Goal: Contribute content

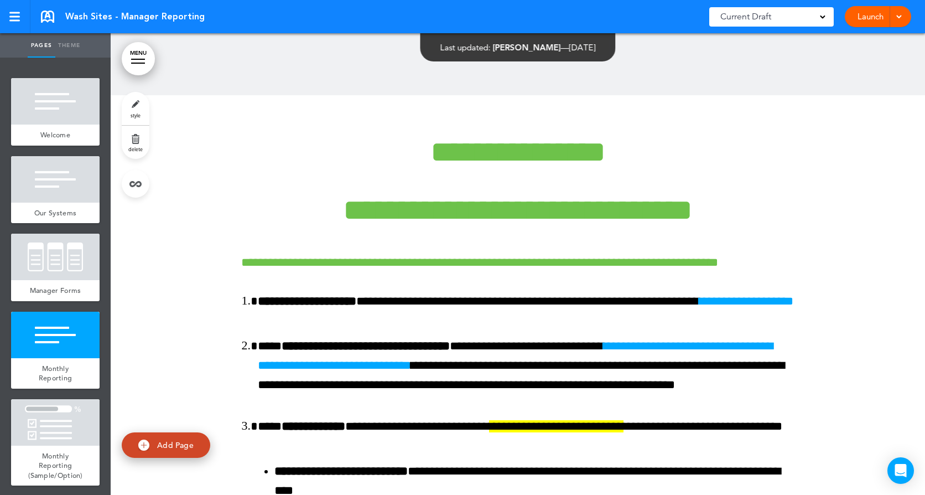
scroll to position [3071, 0]
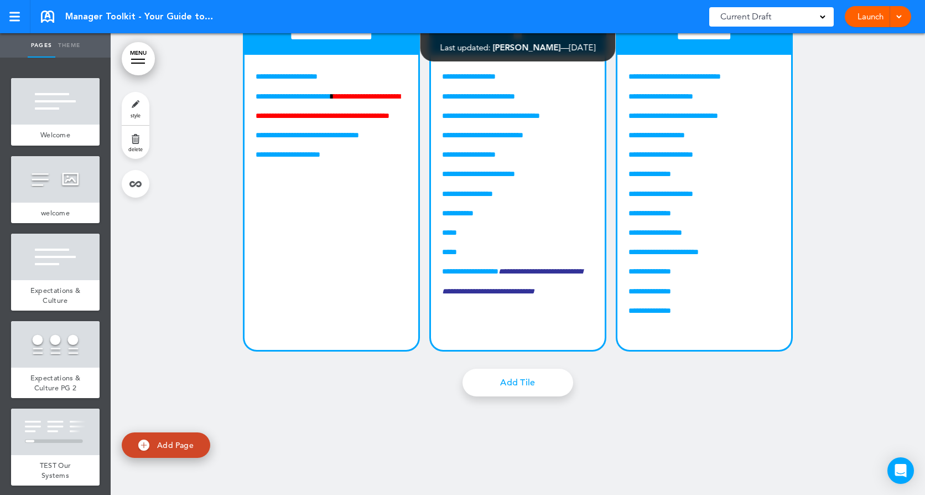
scroll to position [9227, 0]
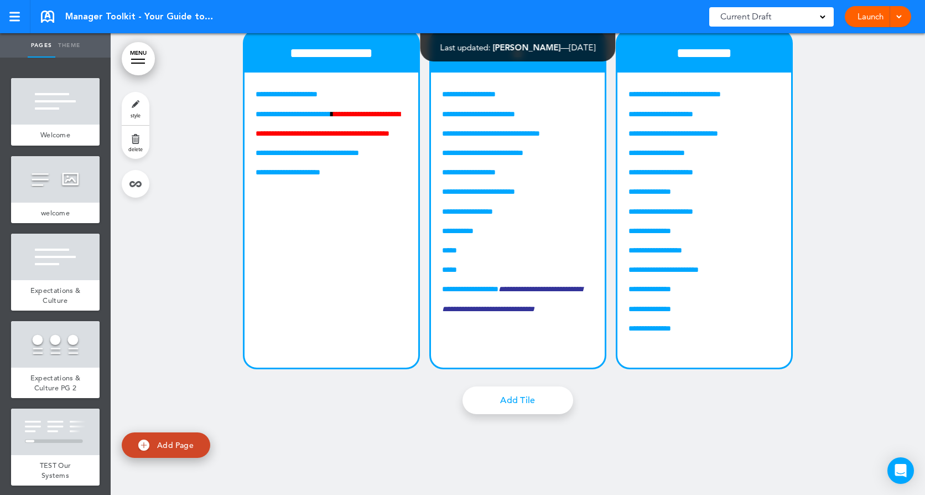
click at [888, 81] on div at bounding box center [518, 183] width 815 height 662
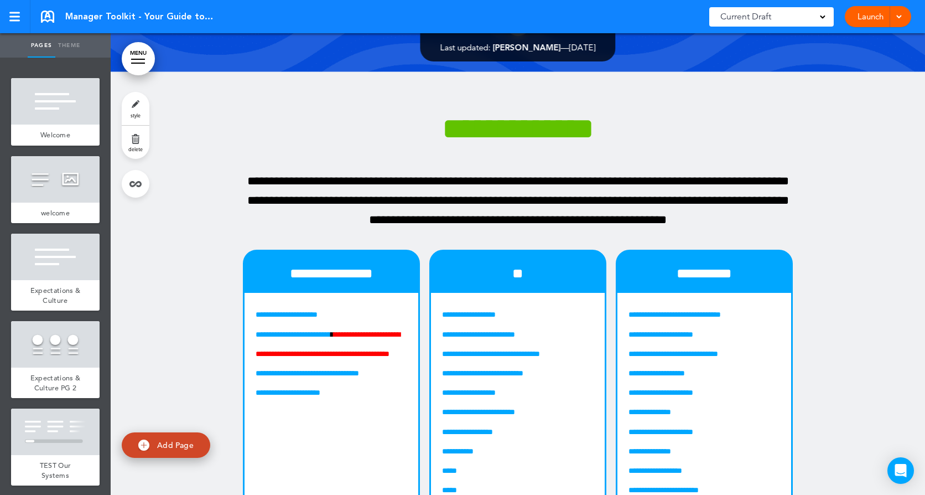
scroll to position [9005, 0]
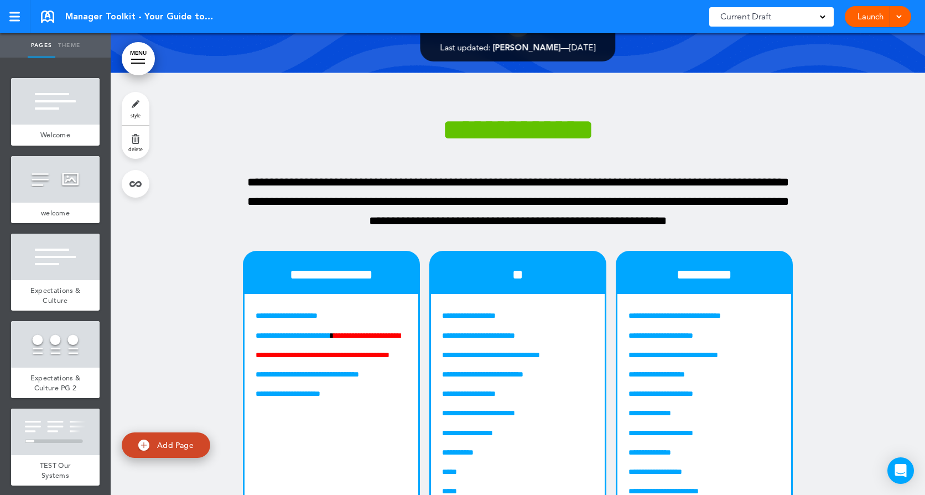
click at [53, 15] on link at bounding box center [47, 17] width 13 height 12
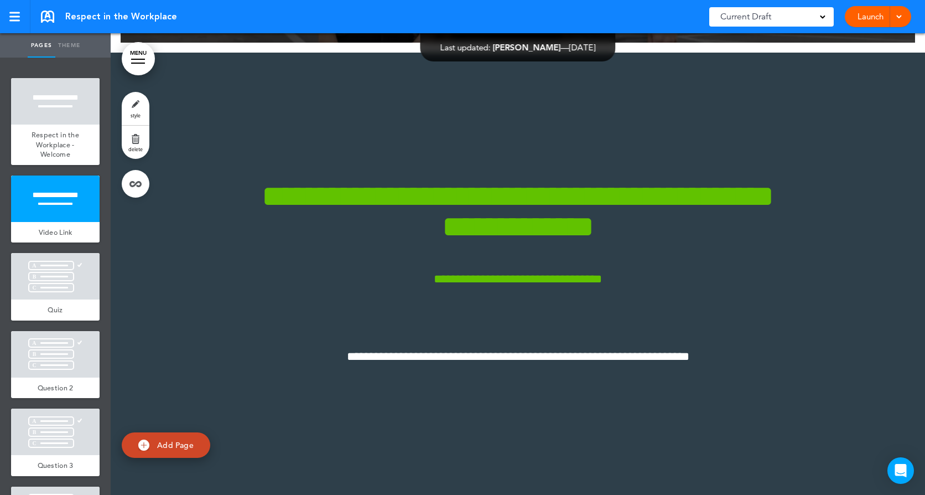
scroll to position [443, 0]
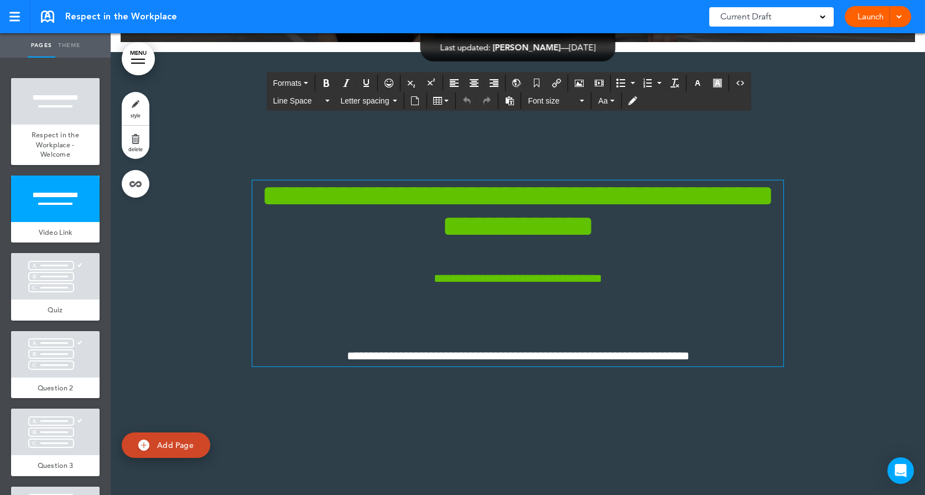
click at [730, 360] on p "**********" at bounding box center [517, 355] width 531 height 19
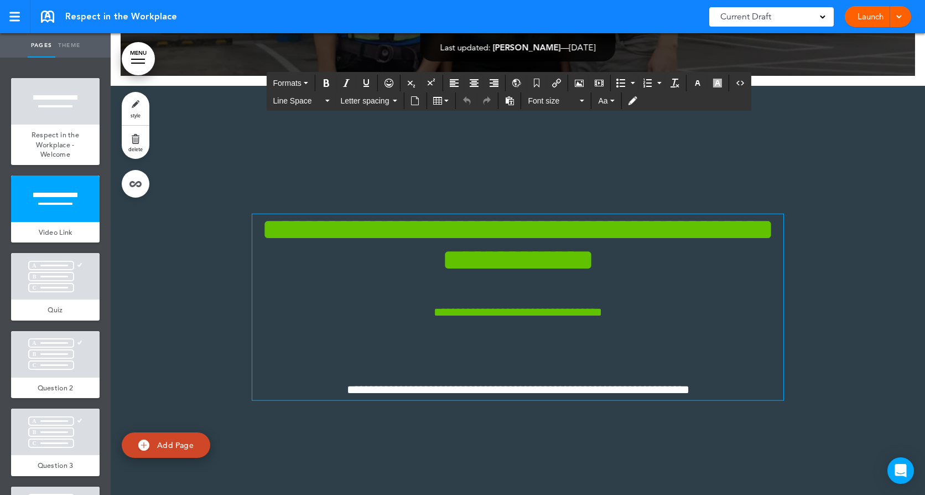
scroll to position [390, 0]
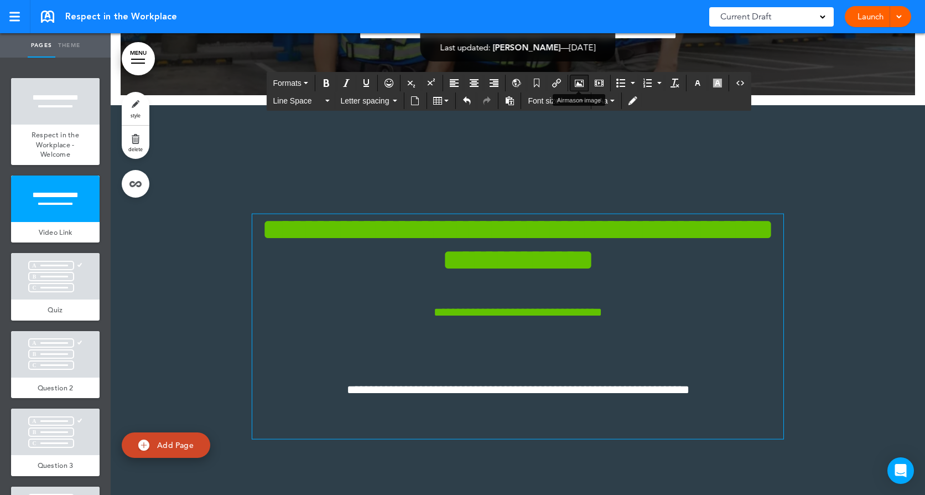
click at [577, 81] on icon "Airmason image" at bounding box center [579, 83] width 9 height 9
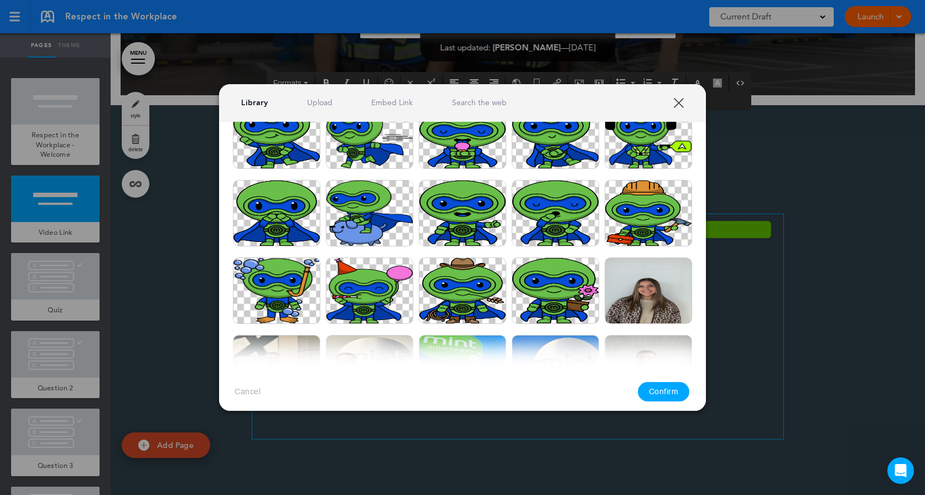
scroll to position [664, 0]
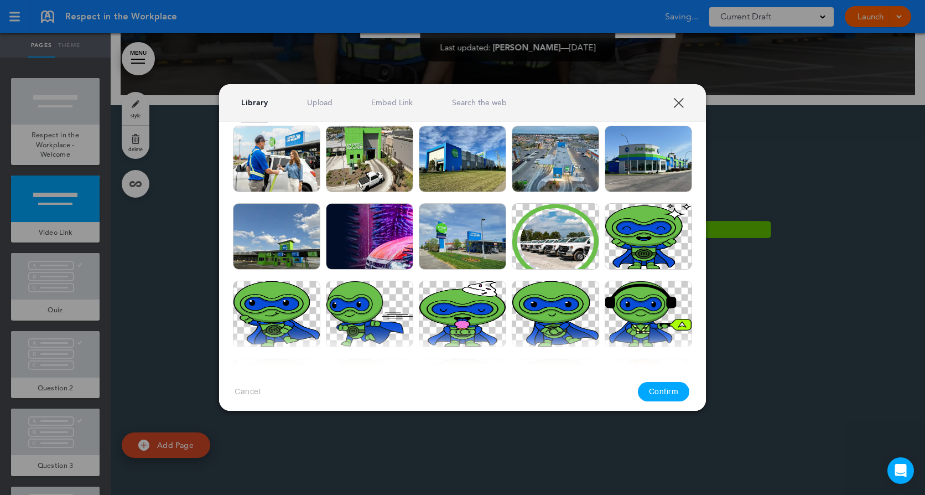
click at [671, 100] on div "Library Upload Embed Link Search the web" at bounding box center [462, 103] width 487 height 38
click at [677, 98] on link "XXX" at bounding box center [678, 102] width 11 height 11
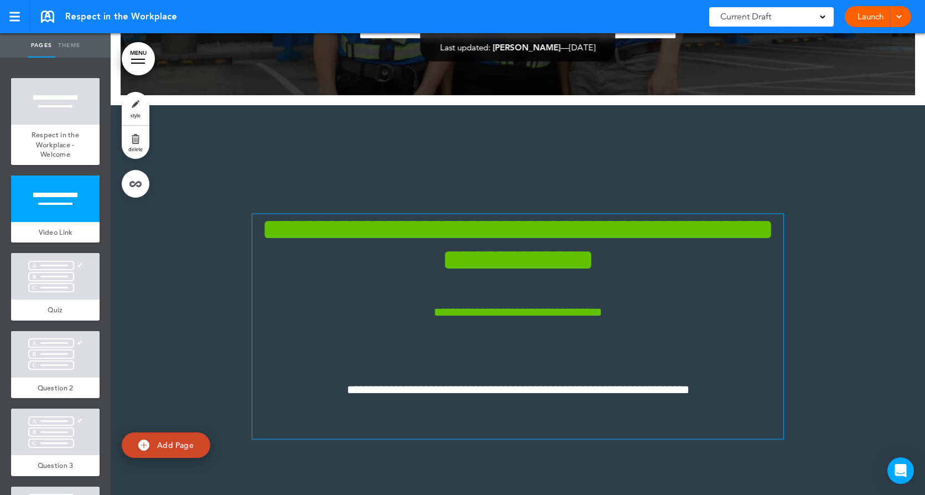
click at [718, 388] on p "**********" at bounding box center [517, 389] width 531 height 19
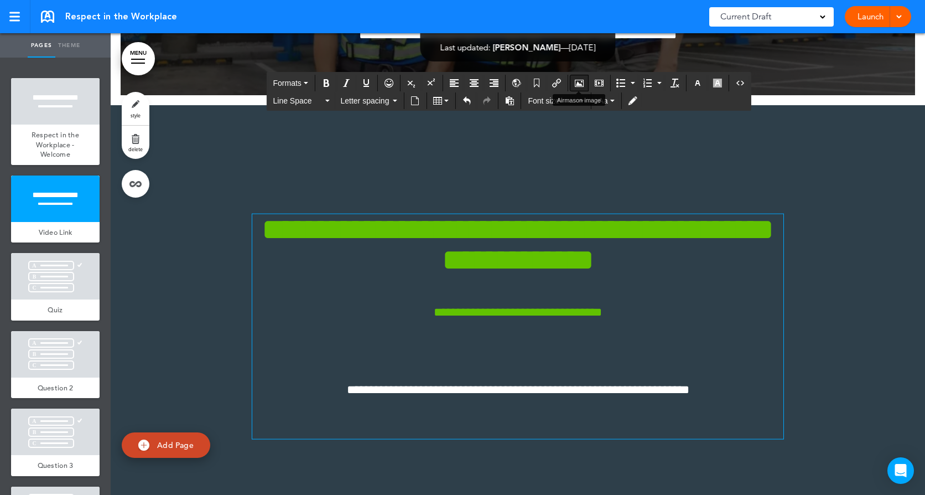
click at [585, 88] on button "Airmason image" at bounding box center [579, 82] width 18 height 15
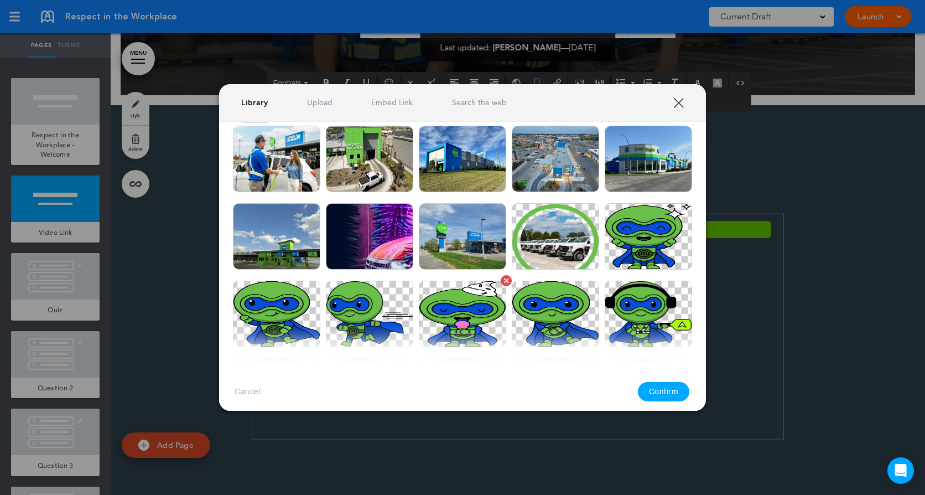
click at [468, 310] on img at bounding box center [462, 314] width 87 height 66
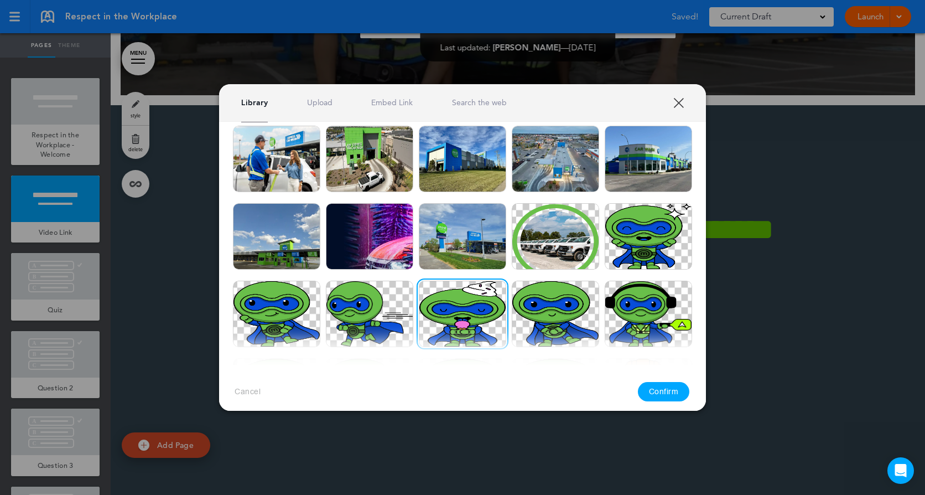
click at [652, 393] on button "Confirm" at bounding box center [664, 391] width 52 height 19
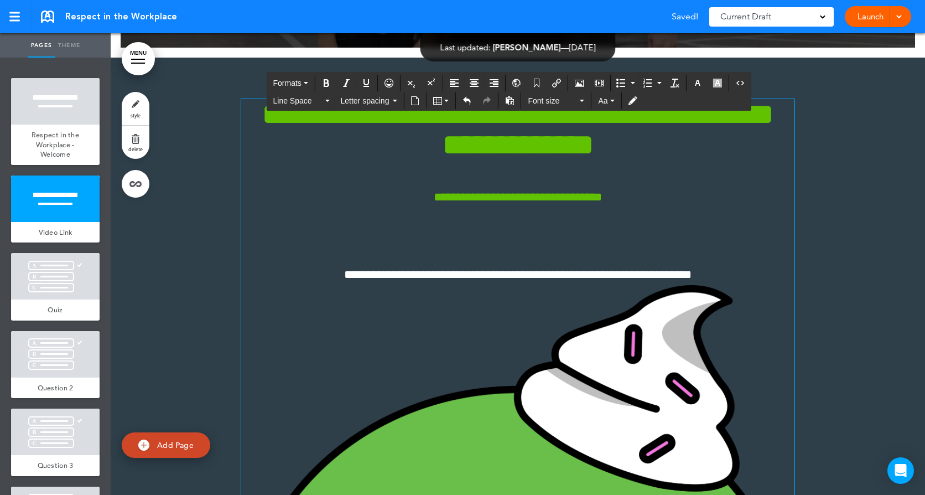
scroll to position [500, 0]
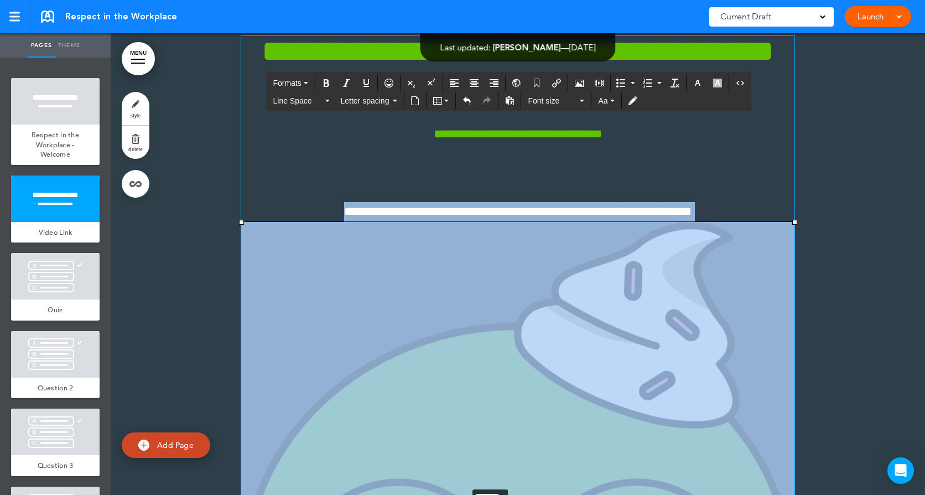
drag, startPoint x: 790, startPoint y: 221, endPoint x: 463, endPoint y: 485, distance: 421.0
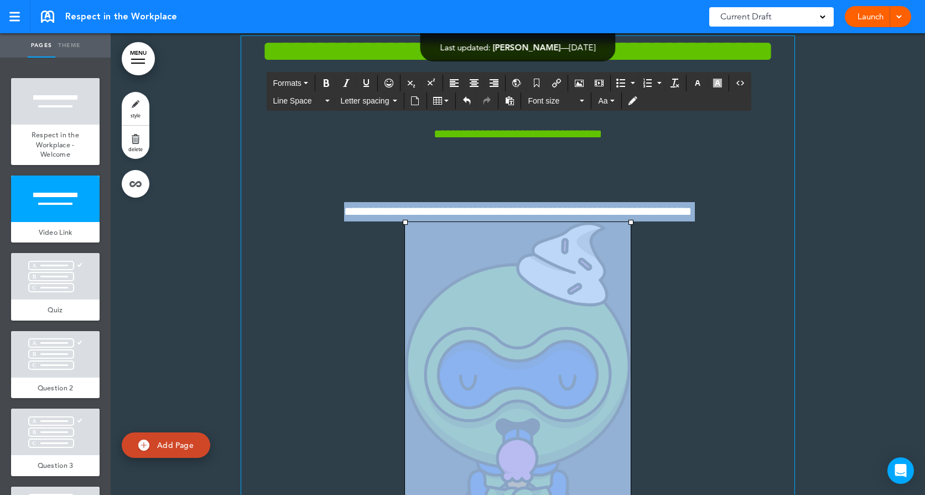
click at [700, 301] on p "**********" at bounding box center [517, 395] width 553 height 386
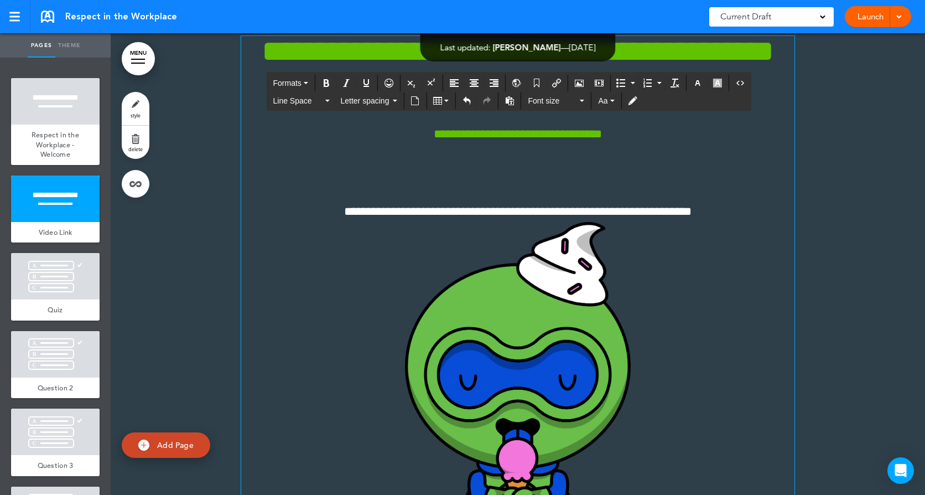
click at [564, 292] on img at bounding box center [518, 402] width 226 height 360
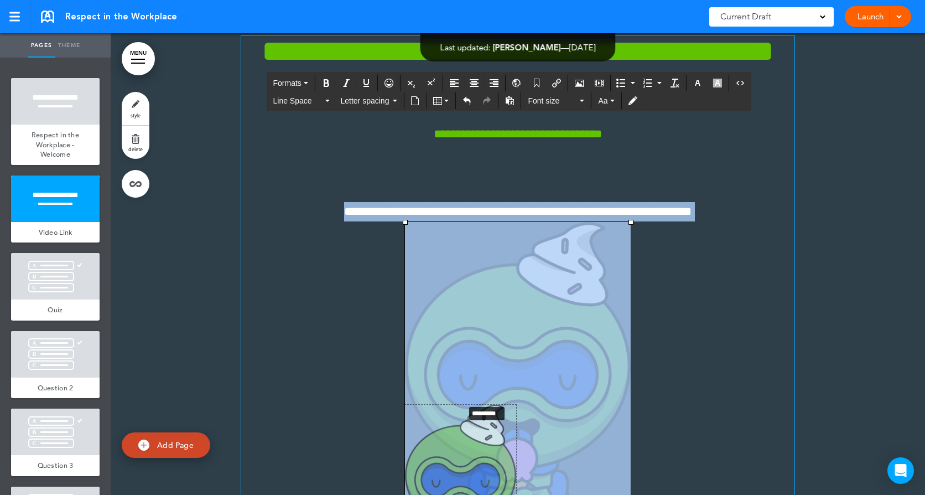
drag, startPoint x: 629, startPoint y: 221, endPoint x: 456, endPoint y: 409, distance: 254.6
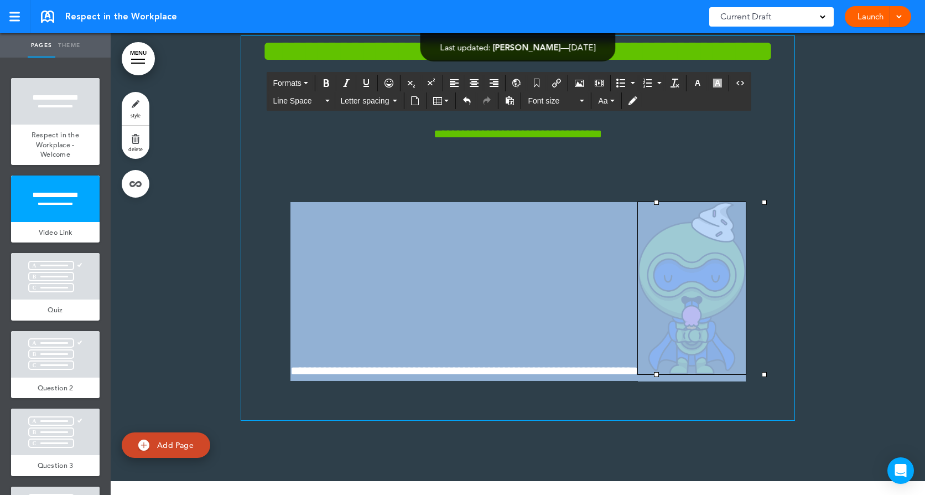
click at [692, 273] on img at bounding box center [692, 288] width 108 height 172
click at [479, 84] on button "Align center" at bounding box center [474, 82] width 18 height 15
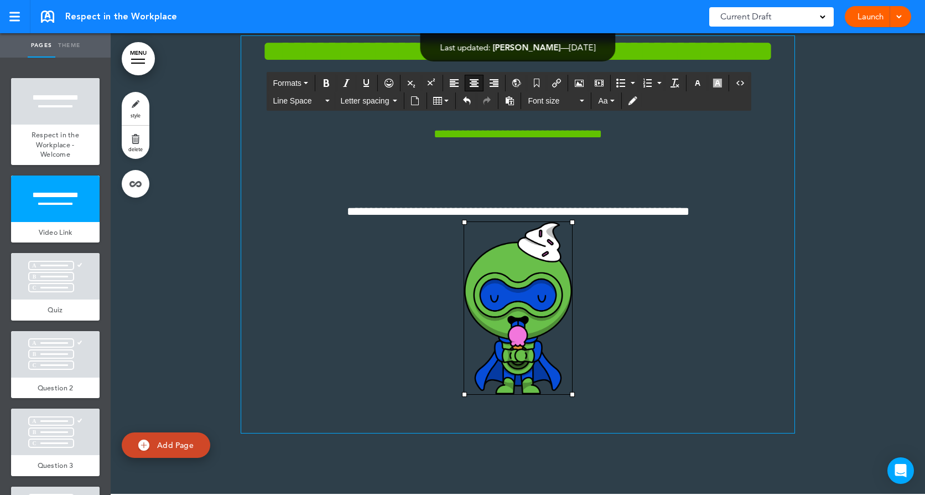
click at [851, 195] on div at bounding box center [518, 243] width 815 height 499
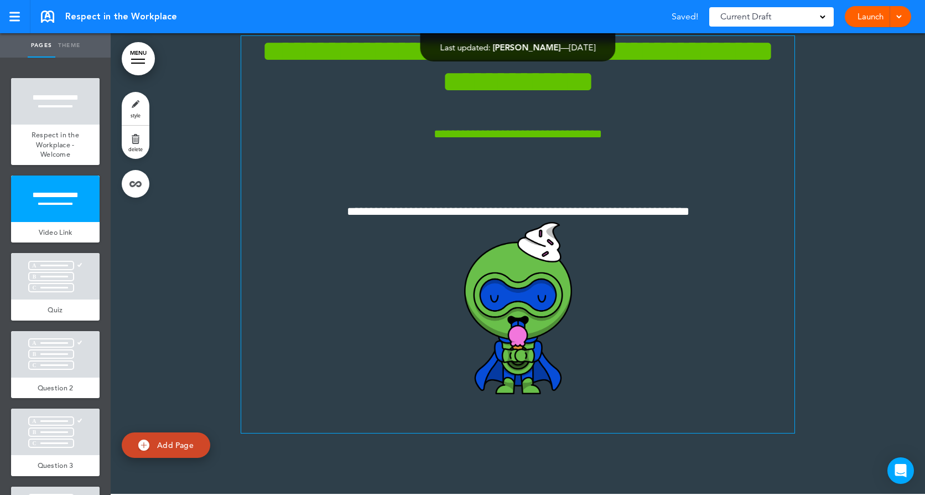
click at [716, 212] on p "**********" at bounding box center [517, 297] width 553 height 191
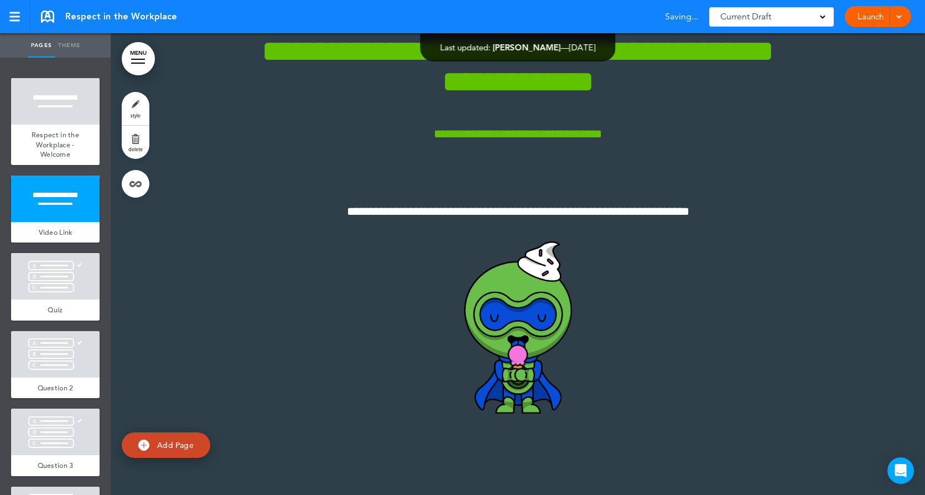
click at [843, 207] on div at bounding box center [518, 253] width 815 height 518
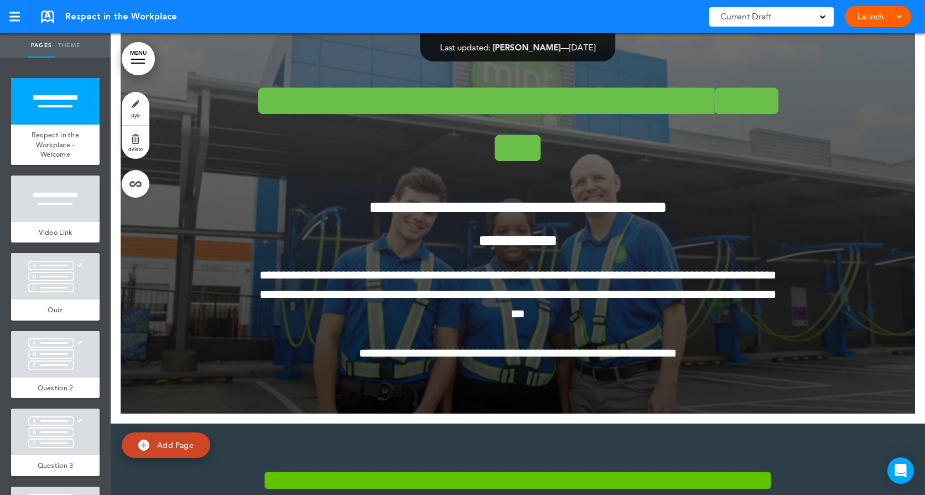
scroll to position [0, 0]
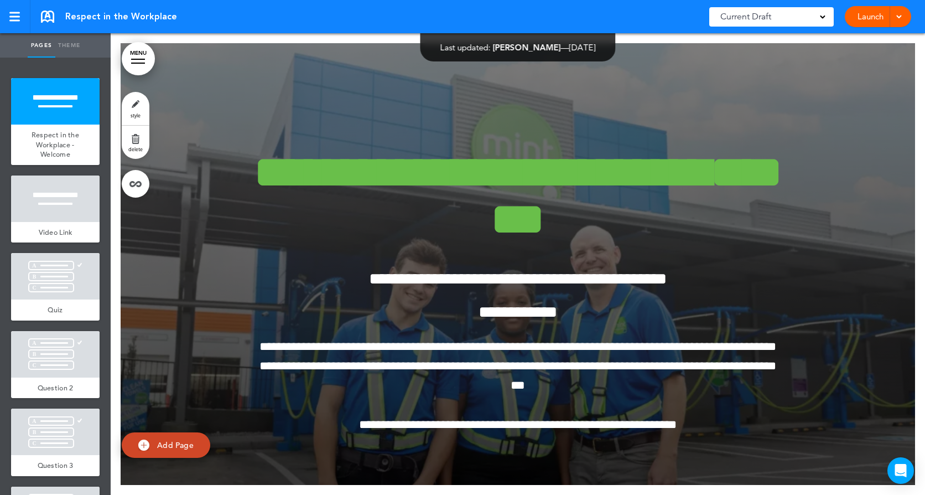
click at [232, 141] on div at bounding box center [518, 264] width 795 height 442
